Goal: Complete application form

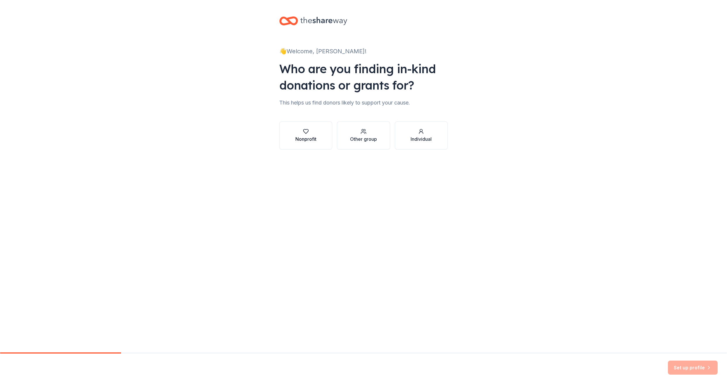
click at [319, 138] on button "Nonprofit" at bounding box center [305, 135] width 53 height 28
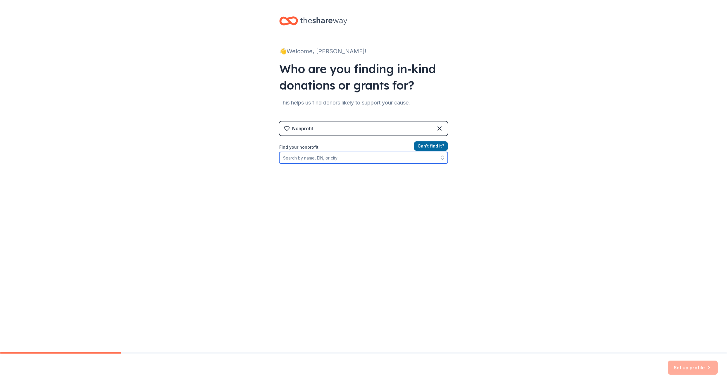
click at [321, 160] on input "Find your nonprofit" at bounding box center [363, 158] width 168 height 12
type input "[DEMOGRAPHIC_DATA]"
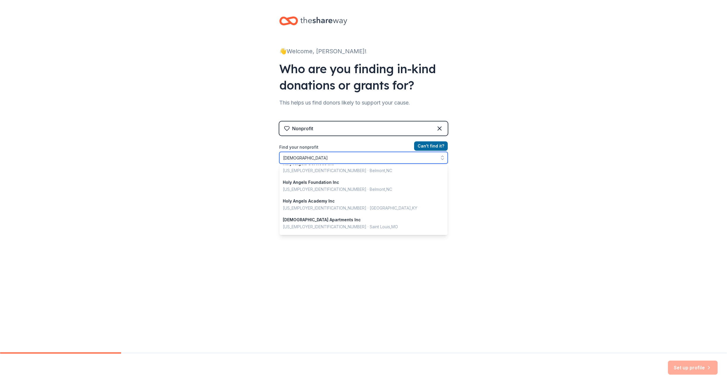
scroll to position [414, 0]
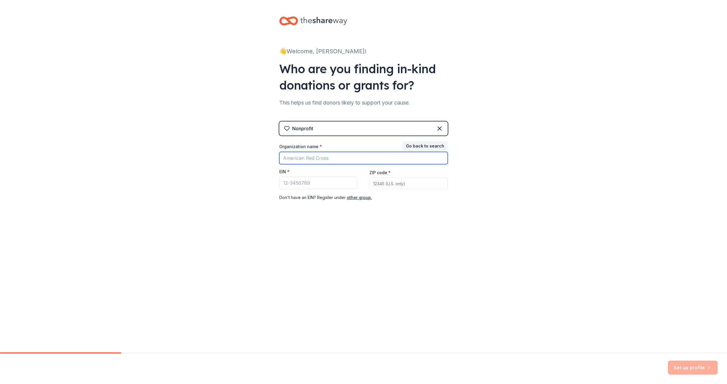
click at [311, 157] on input "Organization name *" at bounding box center [363, 158] width 168 height 12
click at [311, 182] on input "EIN *" at bounding box center [318, 183] width 78 height 12
paste input "[US_EMPLOYER_IDENTIFICATION_NUMBER]"
type input "[US_EMPLOYER_IDENTIFICATION_NUMBER]"
click at [313, 156] on input "Organization name *" at bounding box center [363, 158] width 168 height 12
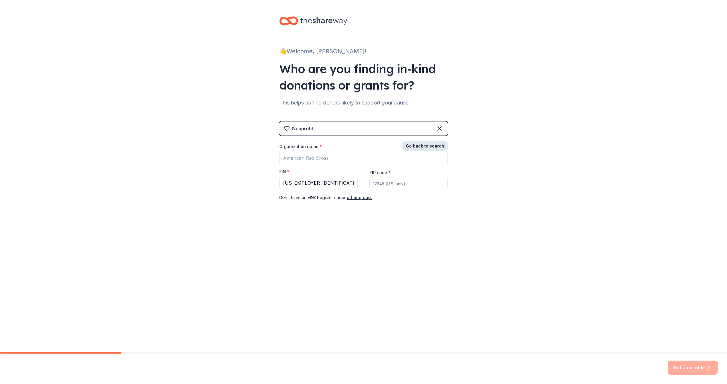
click at [433, 144] on button "Go back to search" at bounding box center [424, 145] width 45 height 9
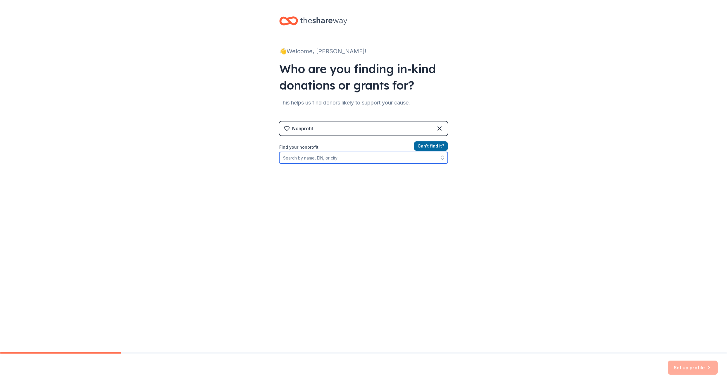
click at [332, 161] on input "Find your nonprofit" at bounding box center [363, 158] width 168 height 12
paste input "[US_EMPLOYER_IDENTIFICATION_NUMBER]"
type input "[US_EMPLOYER_IDENTIFICATION_NUMBER]"
drag, startPoint x: 335, startPoint y: 157, endPoint x: 255, endPoint y: 156, distance: 79.5
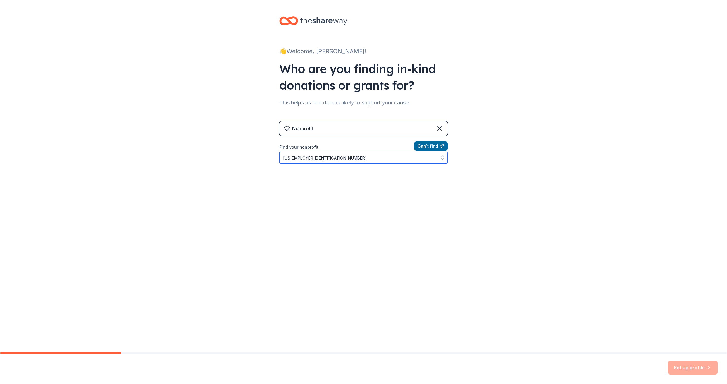
click at [255, 156] on div "👋 Welcome, [PERSON_NAME]! Who are you finding in-kind donations or grants for? …" at bounding box center [363, 125] width 727 height 250
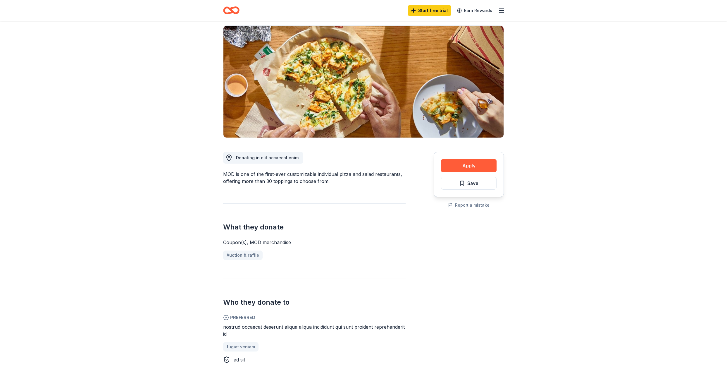
scroll to position [98, 0]
